Goal: Task Accomplishment & Management: Use online tool/utility

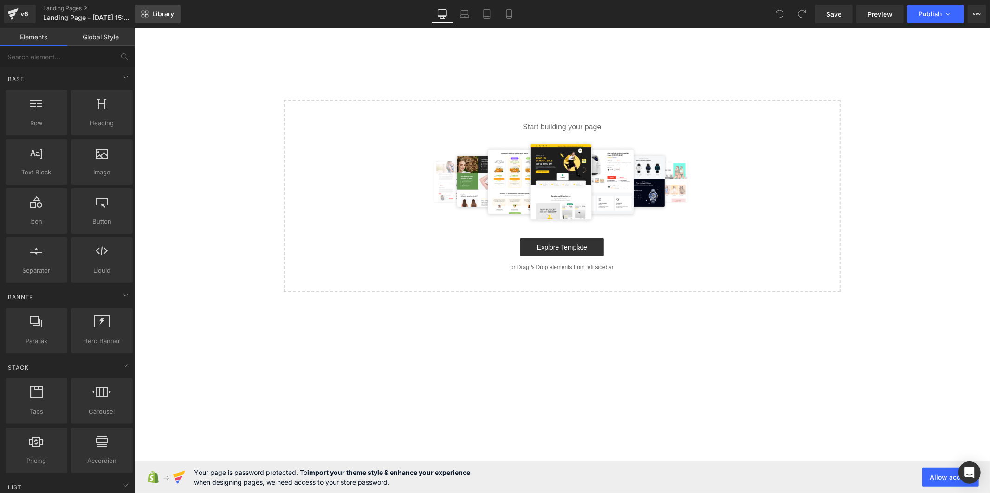
click at [160, 8] on link "Library" at bounding box center [158, 14] width 46 height 19
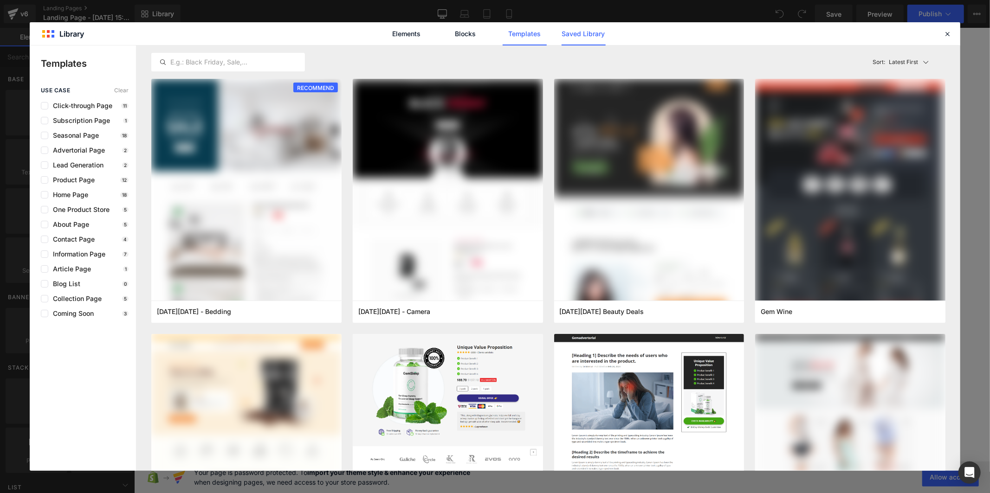
click at [578, 33] on link "Saved Library" at bounding box center [584, 33] width 44 height 23
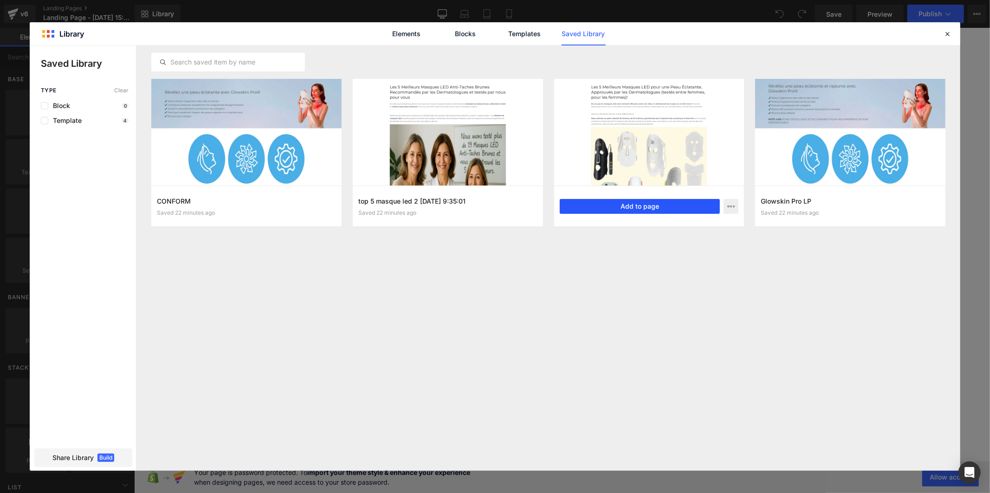
click at [641, 207] on button "Add to page" at bounding box center [640, 206] width 161 height 15
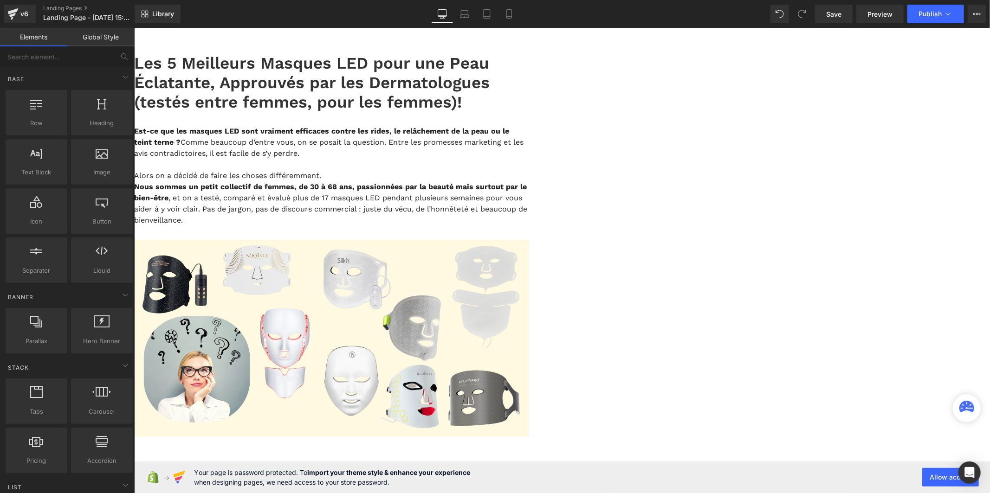
click at [106, 39] on link "Global Style" at bounding box center [100, 37] width 67 height 19
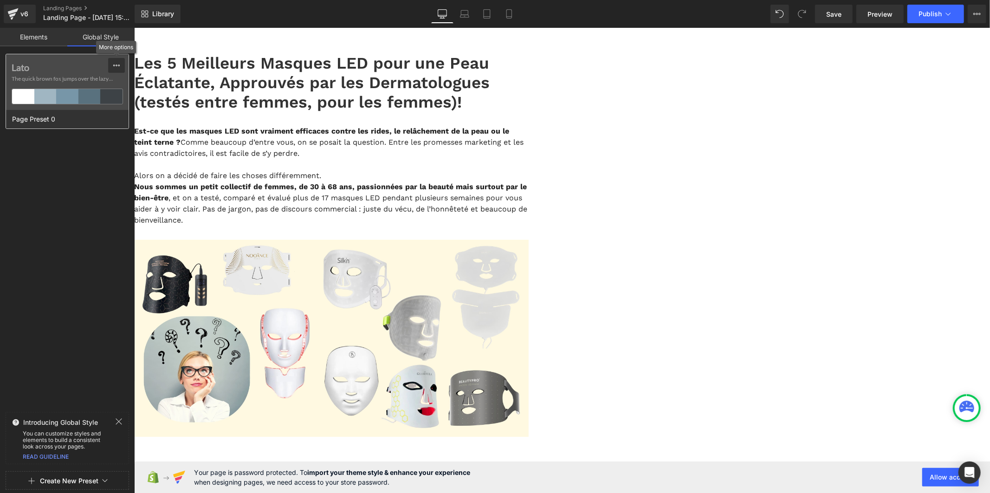
click at [115, 64] on icon at bounding box center [116, 65] width 7 height 7
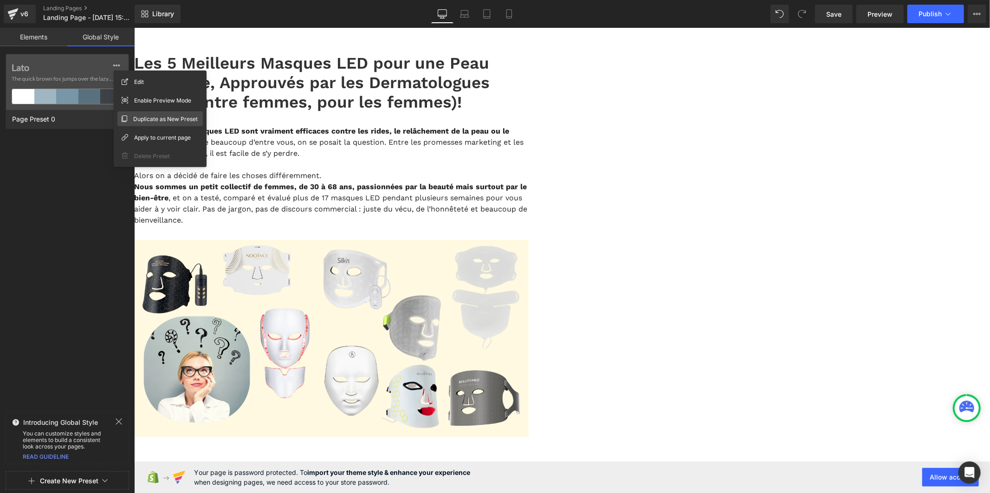
click at [143, 116] on span "Duplicate as New Preset" at bounding box center [165, 119] width 65 height 10
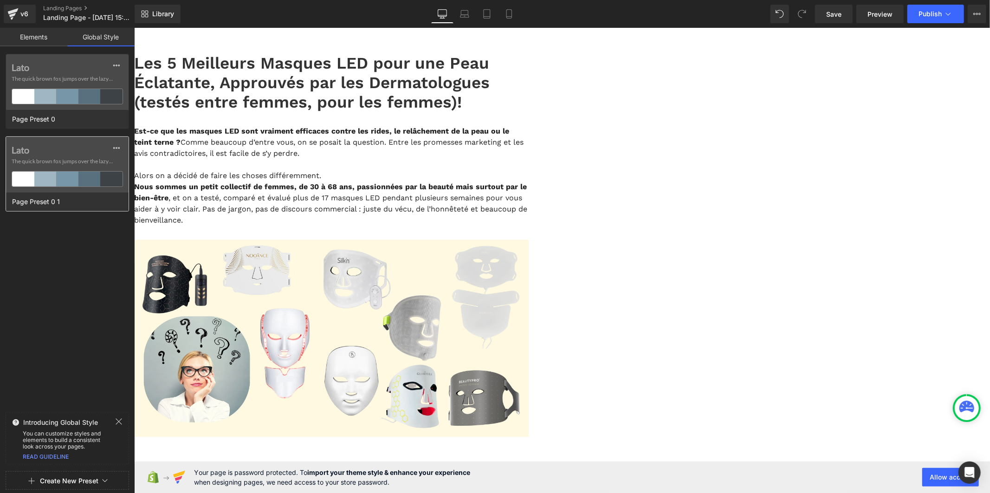
click at [24, 147] on label "Lato" at bounding box center [67, 149] width 111 height 11
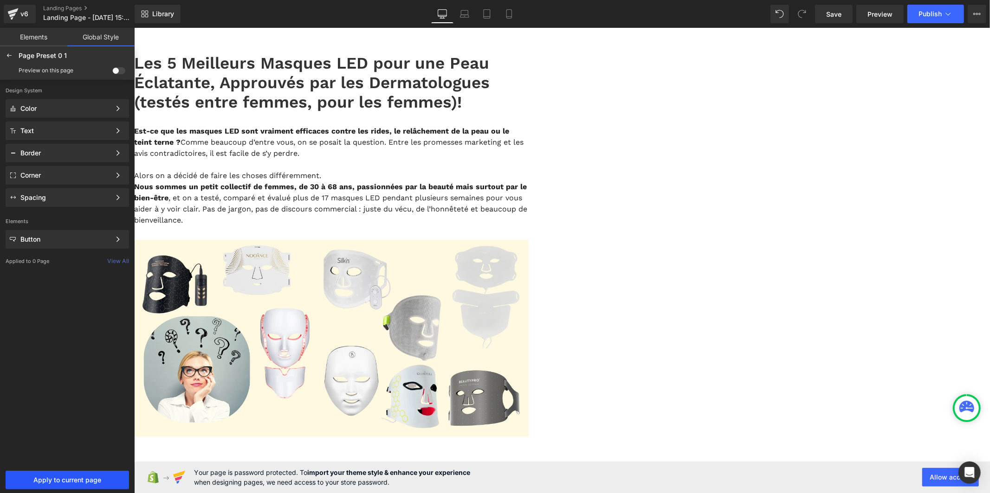
click at [103, 481] on span "Apply to current page" at bounding box center [67, 480] width 112 height 7
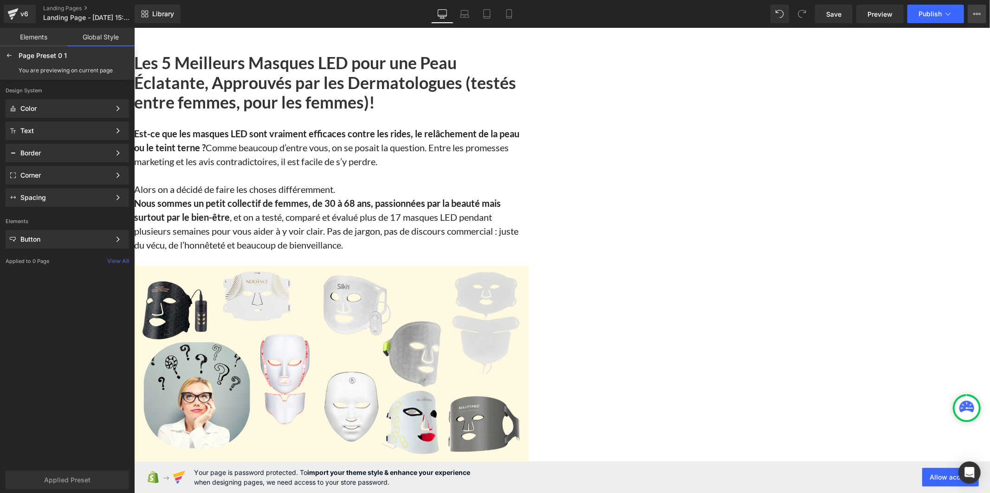
click at [972, 11] on button "Upgrade Plan View Live Page View with current Template Save Template to Library…" at bounding box center [977, 14] width 19 height 19
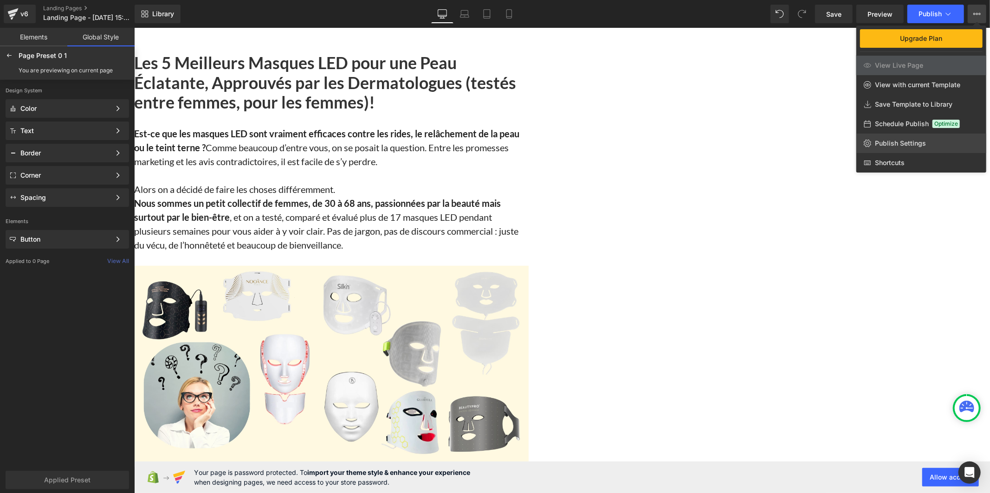
click at [907, 141] on span "Publish Settings" at bounding box center [900, 143] width 51 height 8
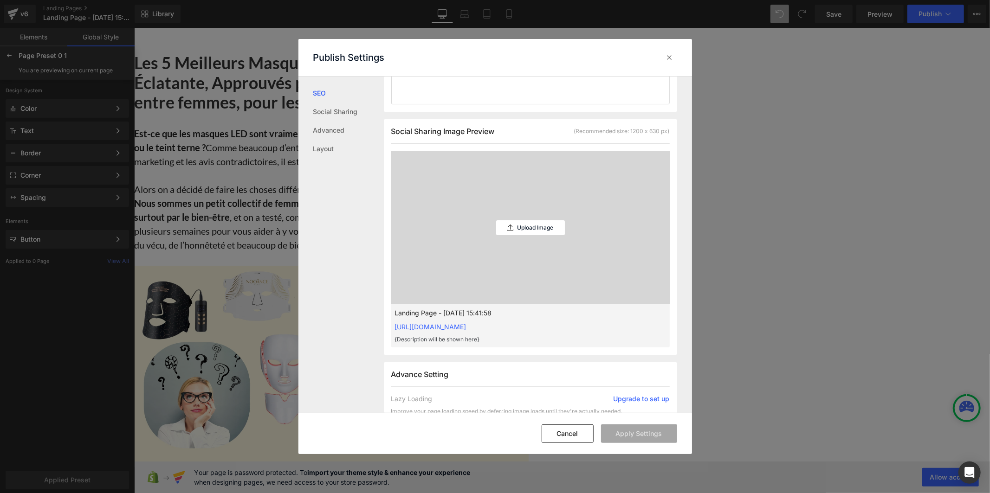
scroll to position [361, 0]
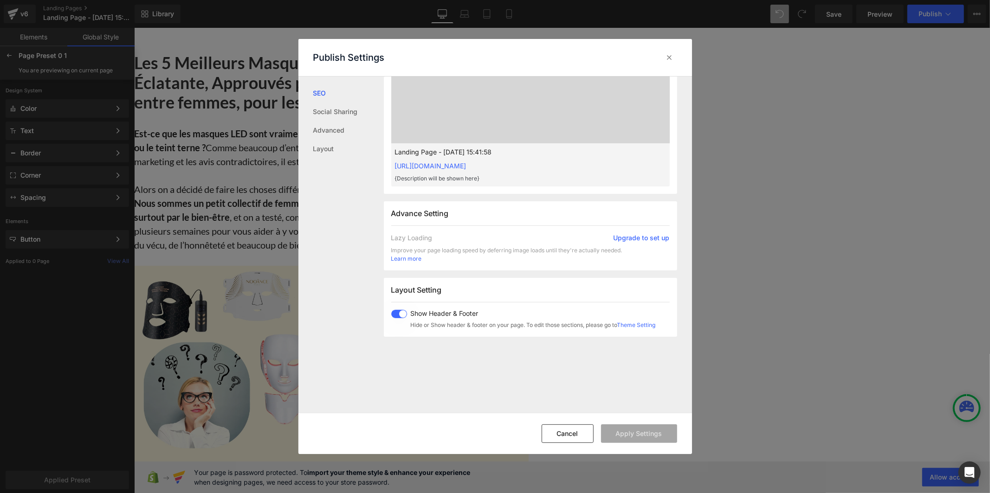
click at [397, 312] on span at bounding box center [399, 314] width 16 height 8
click at [629, 434] on button "Apply Settings" at bounding box center [639, 434] width 76 height 19
click at [667, 58] on icon at bounding box center [669, 57] width 9 height 9
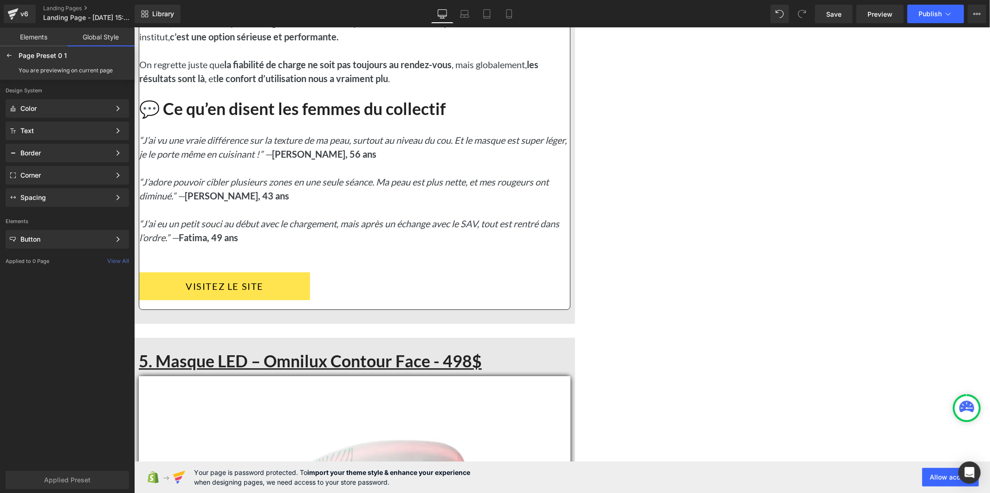
scroll to position [8456, 0]
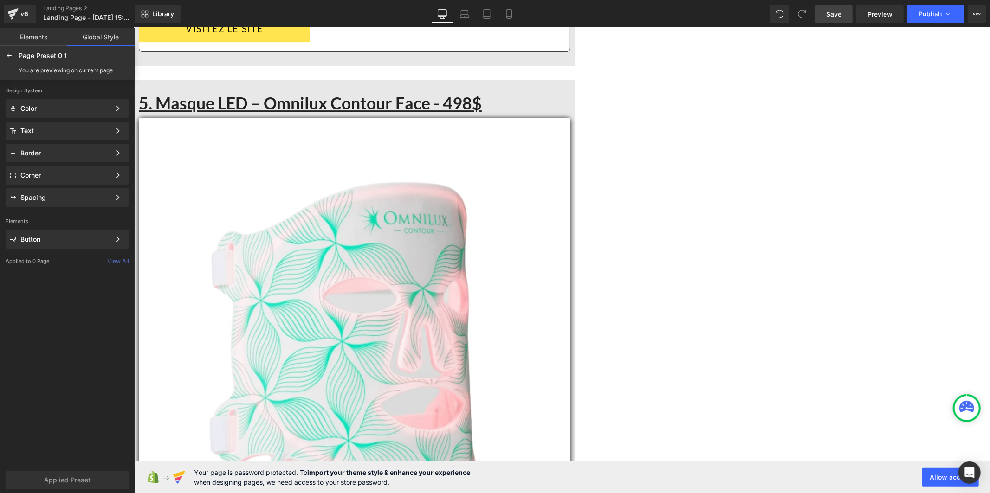
click at [839, 11] on span "Save" at bounding box center [833, 14] width 15 height 10
click at [926, 12] on span "Publish" at bounding box center [929, 13] width 23 height 7
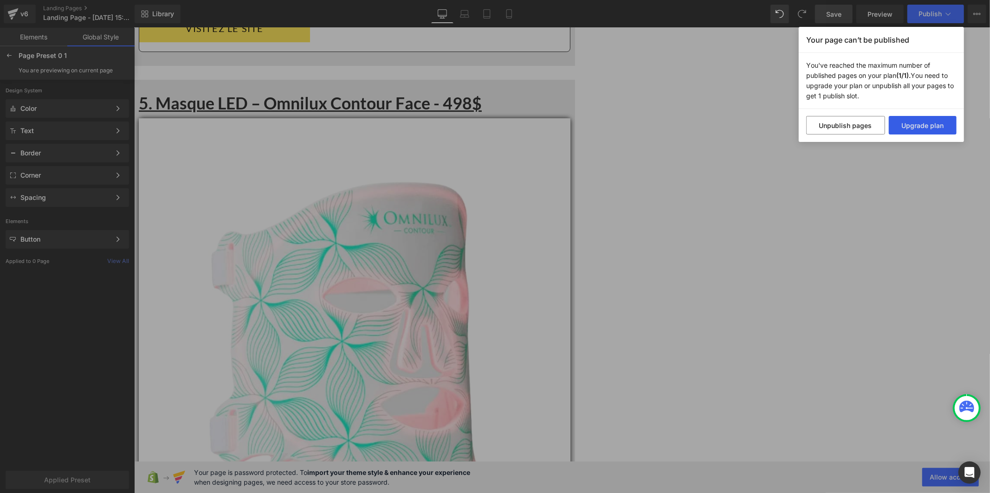
click at [906, 123] on button "Upgrade plan" at bounding box center [923, 125] width 68 height 19
